Goal: Task Accomplishment & Management: Use online tool/utility

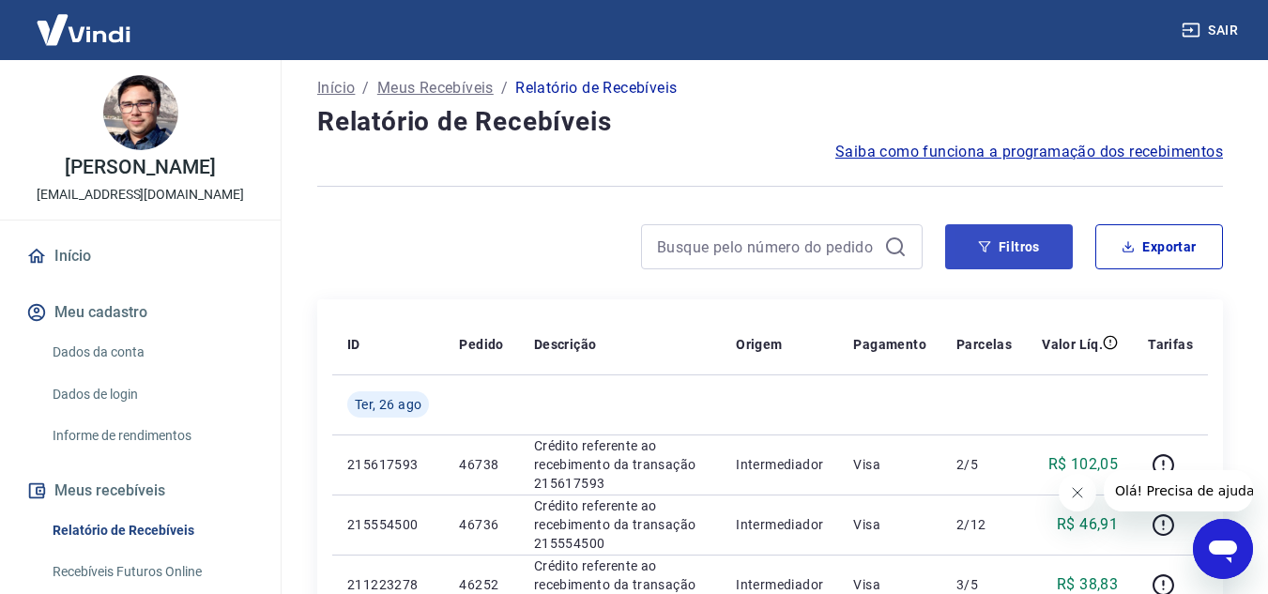
scroll to position [94, 0]
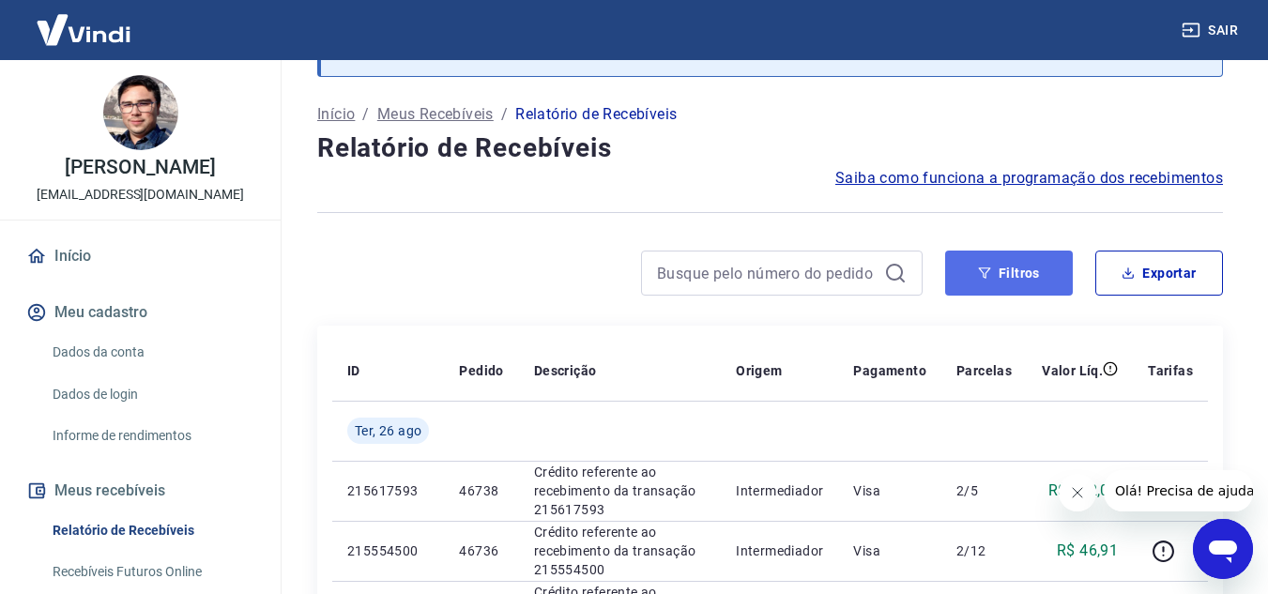
click at [1008, 276] on button "Filtros" at bounding box center [1009, 273] width 128 height 45
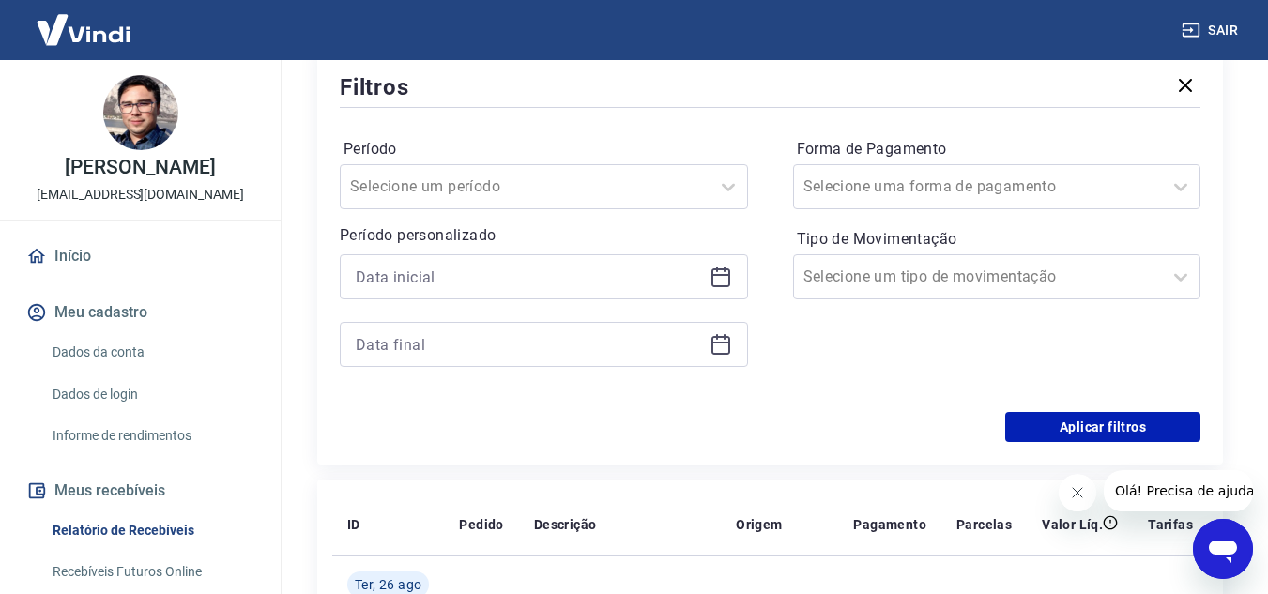
scroll to position [375, 0]
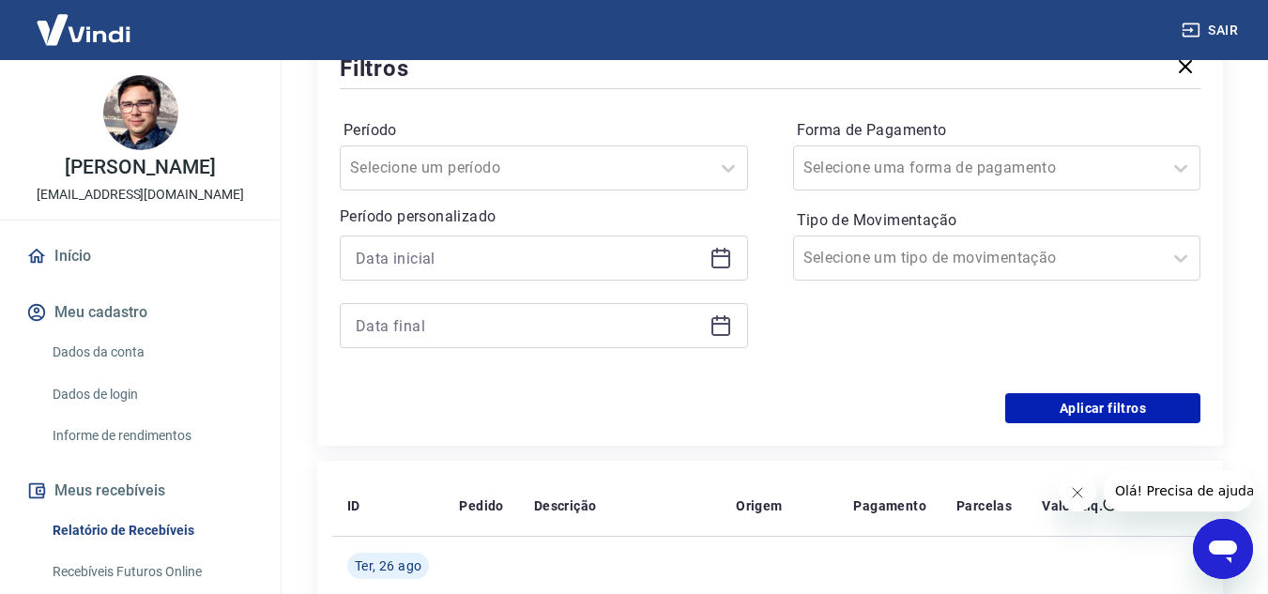
click at [719, 259] on icon at bounding box center [720, 258] width 23 height 23
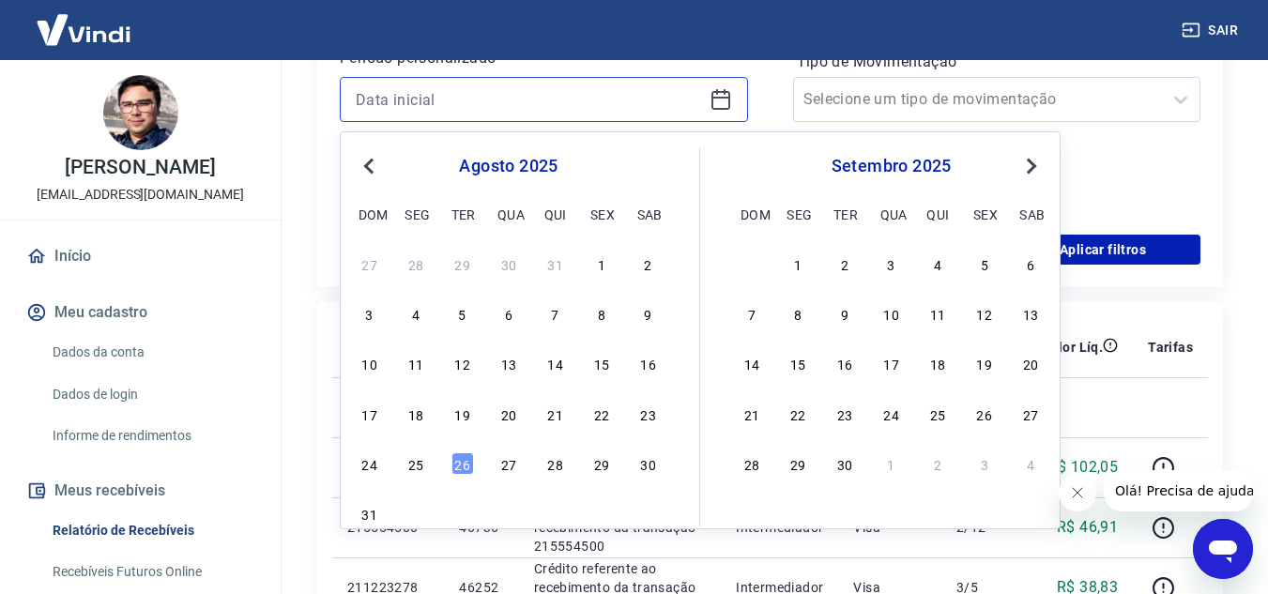
scroll to position [563, 0]
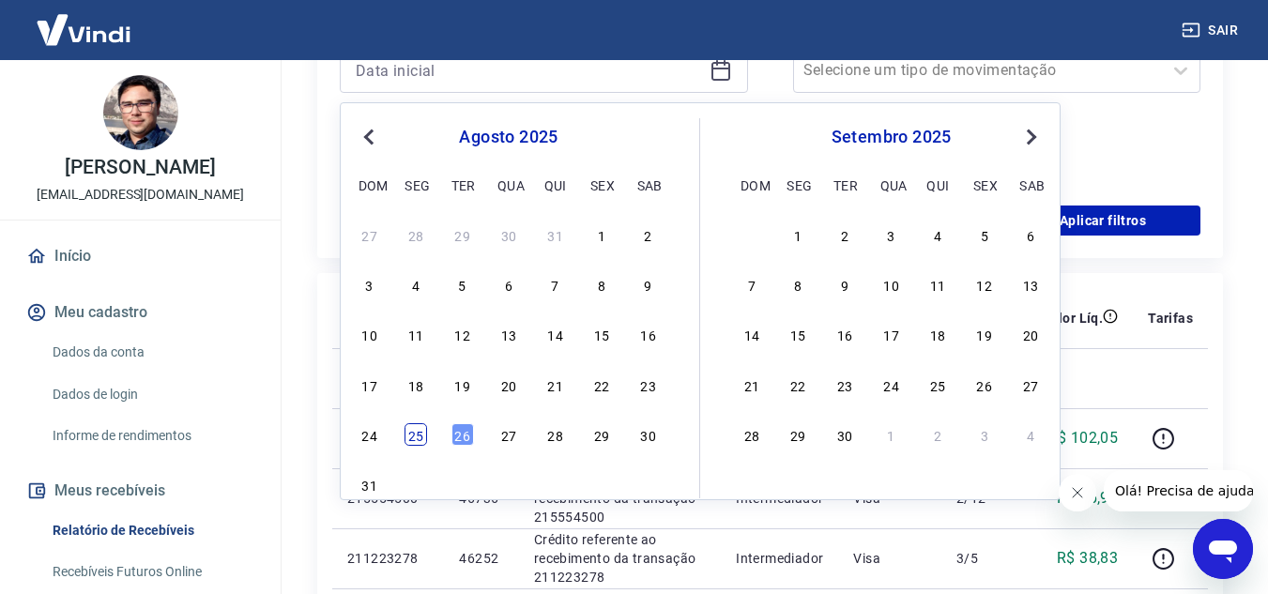
click at [414, 436] on div "25" at bounding box center [415, 434] width 23 height 23
type input "[DATE]"
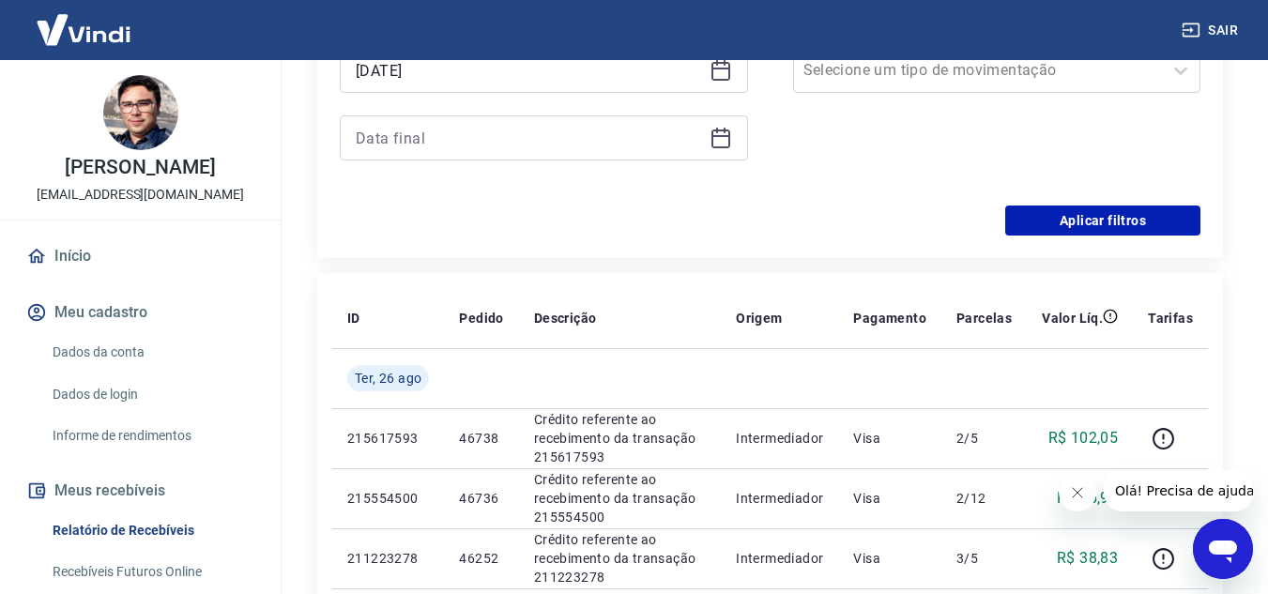
click at [724, 135] on icon at bounding box center [720, 136] width 19 height 2
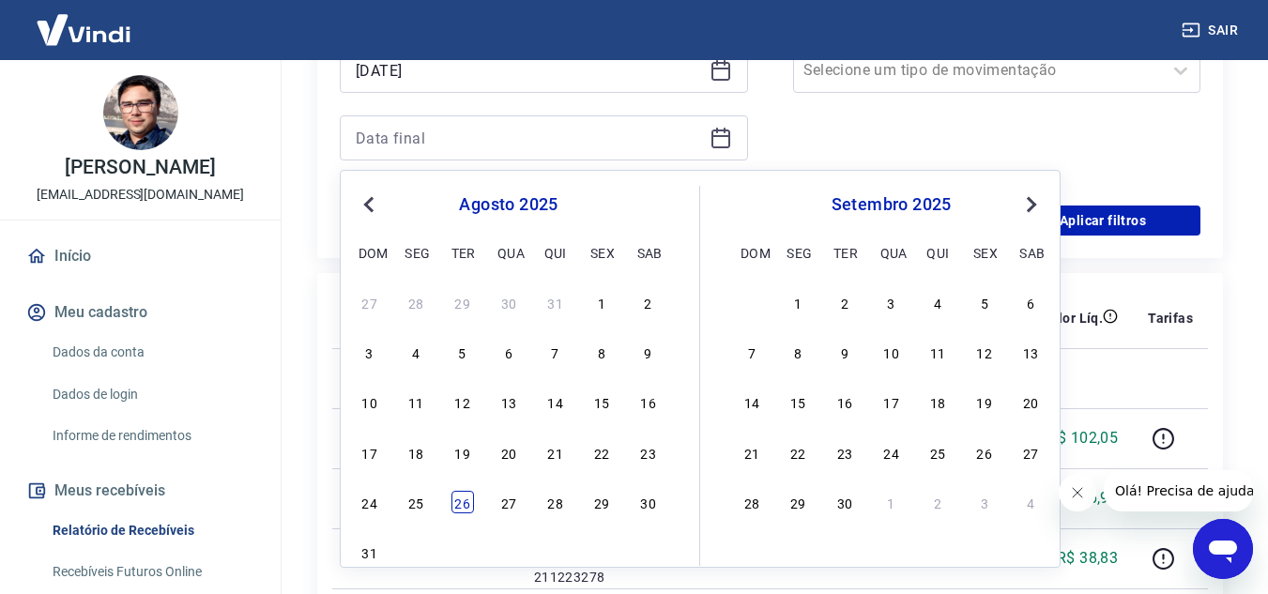
click at [462, 500] on div "26" at bounding box center [462, 502] width 23 height 23
type input "[DATE]"
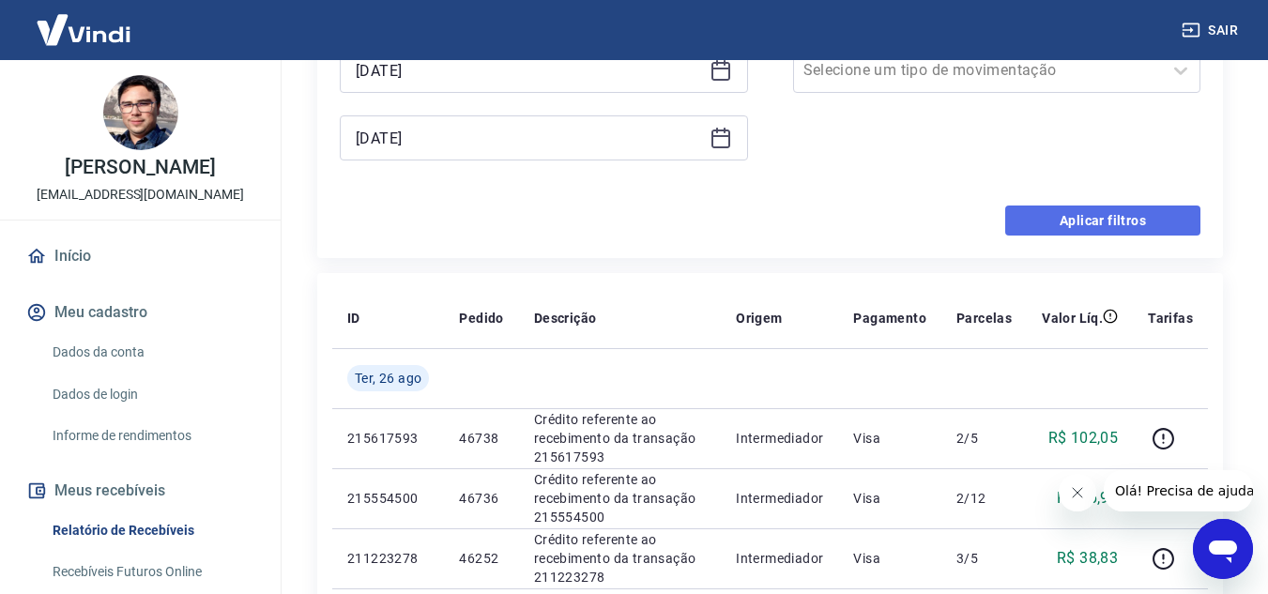
click at [1070, 215] on button "Aplicar filtros" at bounding box center [1102, 220] width 195 height 30
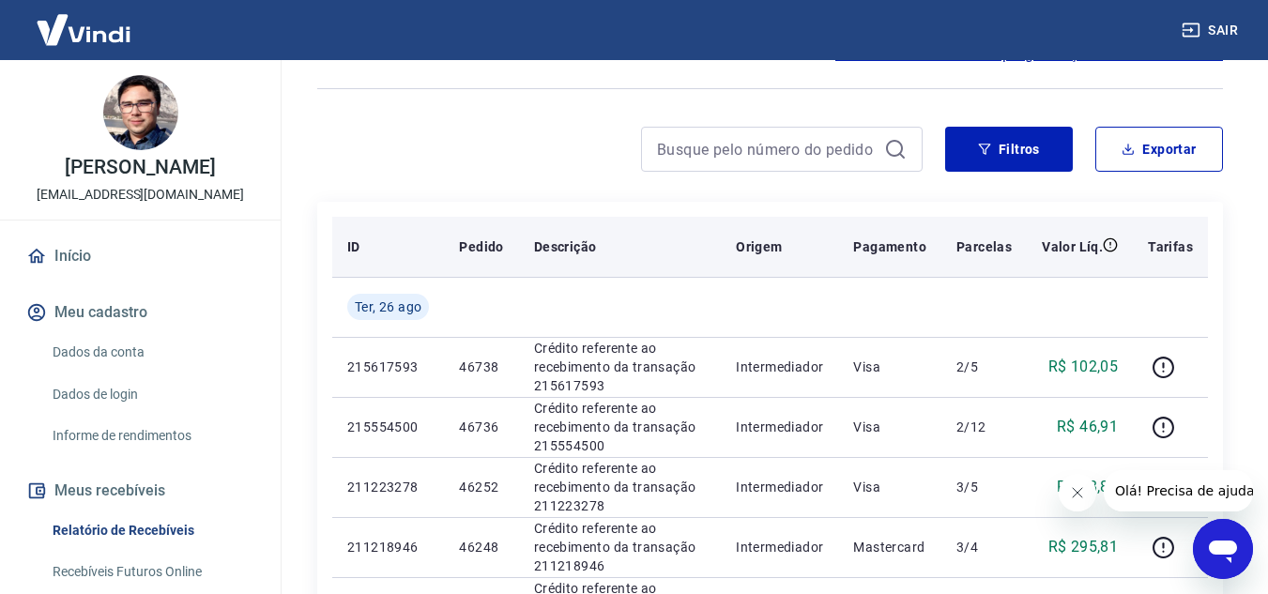
scroll to position [188, 0]
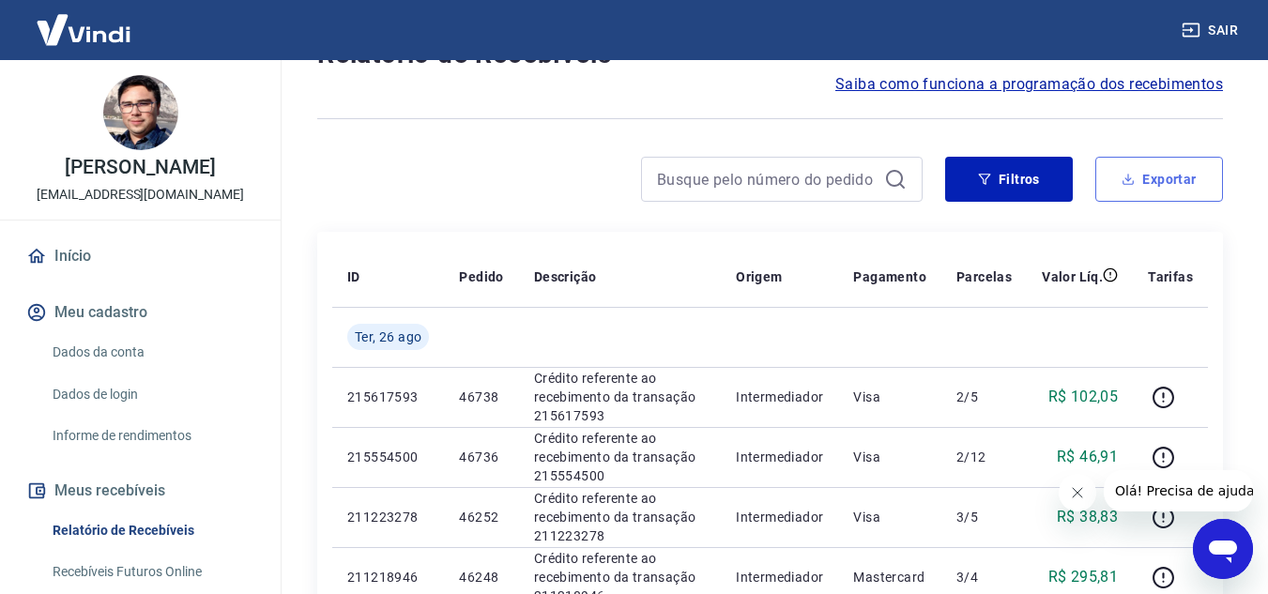
click at [1161, 173] on button "Exportar" at bounding box center [1159, 179] width 128 height 45
type input "[DATE]"
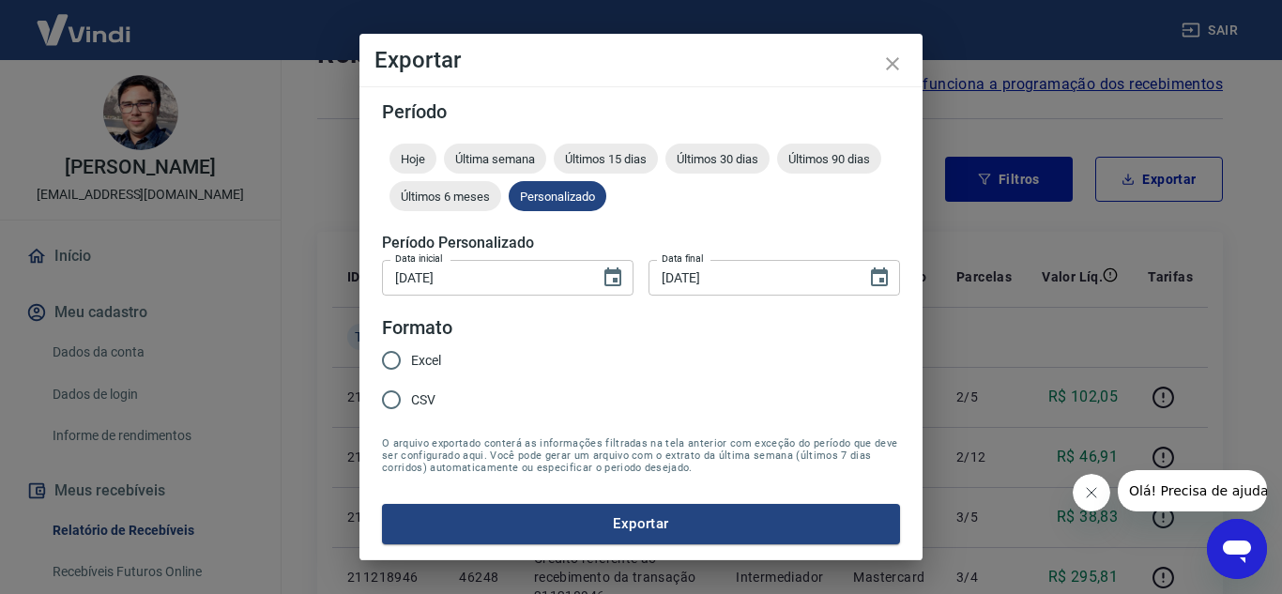
click at [411, 351] on span "Excel" at bounding box center [426, 361] width 30 height 20
click at [411, 351] on input "Excel" at bounding box center [391, 360] width 39 height 39
radio input "true"
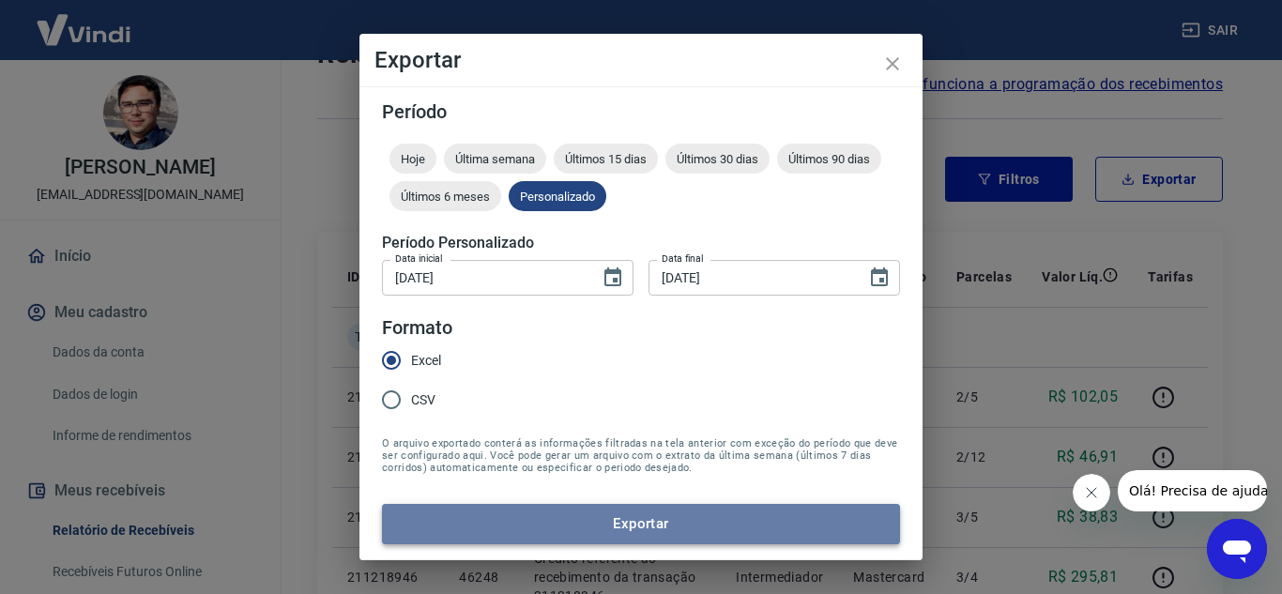
click at [726, 523] on button "Exportar" at bounding box center [641, 523] width 518 height 39
